Goal: Transaction & Acquisition: Purchase product/service

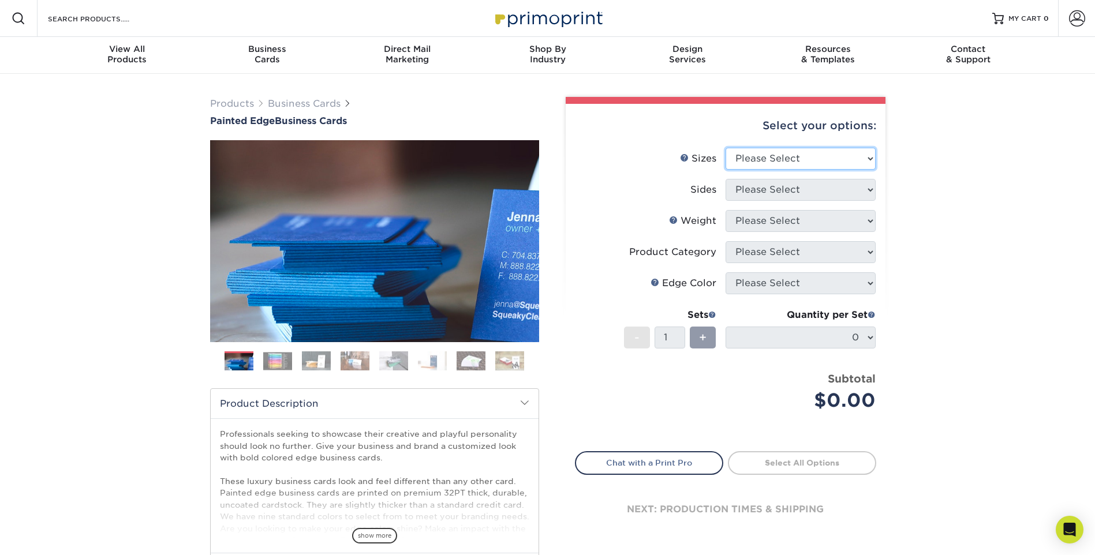
click at [763, 162] on select "Please Select 2" x 3.5" - Standard 2.125" x 3.375" - European 2.5" x 2.5" - Squ…" at bounding box center [800, 159] width 150 height 22
select select "2.00x3.50"
click at [725, 148] on select "Please Select 2" x 3.5" - Standard 2.125" x 3.375" - European 2.5" x 2.5" - Squ…" at bounding box center [800, 159] width 150 height 22
click at [767, 192] on select "Please Select Print Both Sides Print Front Only" at bounding box center [800, 190] width 150 height 22
select select "13abbda7-1d64-4f25-8bb2-c179b224825d"
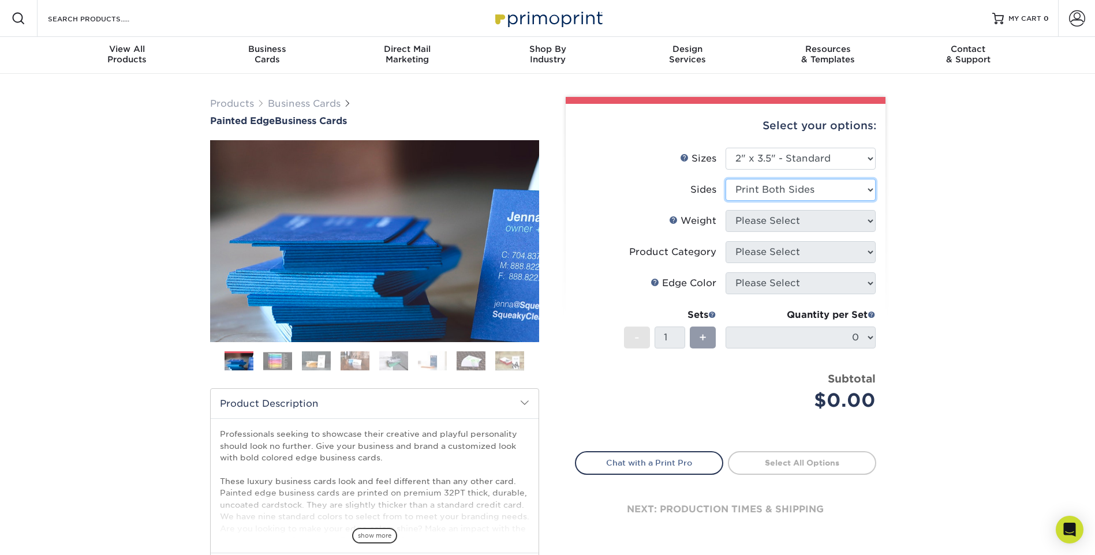
click at [725, 179] on select "Please Select Print Both Sides Print Front Only" at bounding box center [800, 190] width 150 height 22
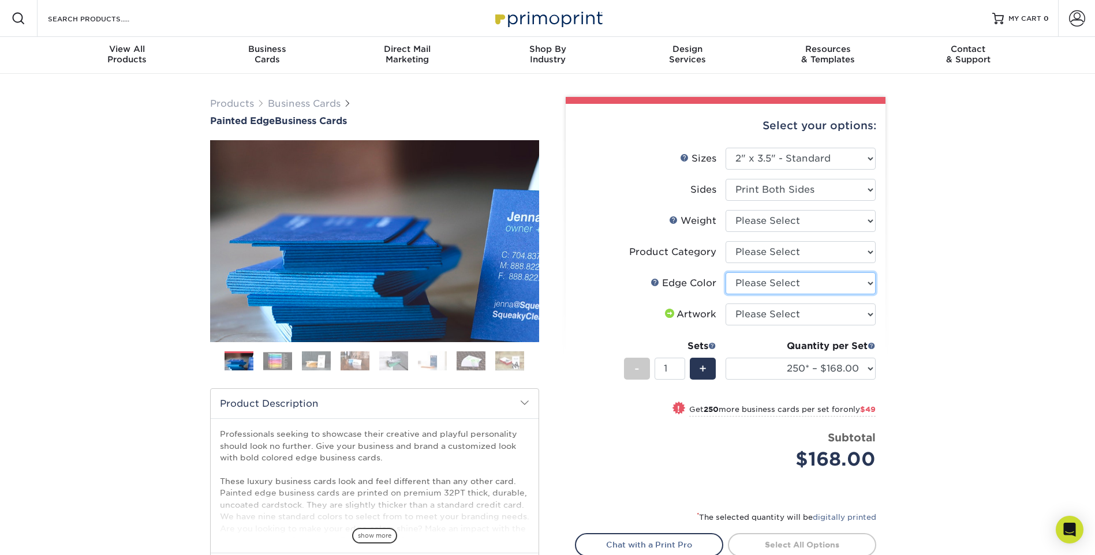
click at [789, 288] on select "Please Select Charcoal Black Brown Blue Pearlescent Blue Pearlescent Gold Pearl…" at bounding box center [800, 283] width 150 height 22
select select "29d9e76e-281e-4d02-923d-5e3eb4a981a9"
click at [725, 272] on select "Please Select Charcoal Black Brown Blue Pearlescent Blue Pearlescent Gold Pearl…" at bounding box center [800, 283] width 150 height 22
click at [276, 364] on img at bounding box center [277, 361] width 29 height 18
